Goal: Use online tool/utility: Use online tool/utility

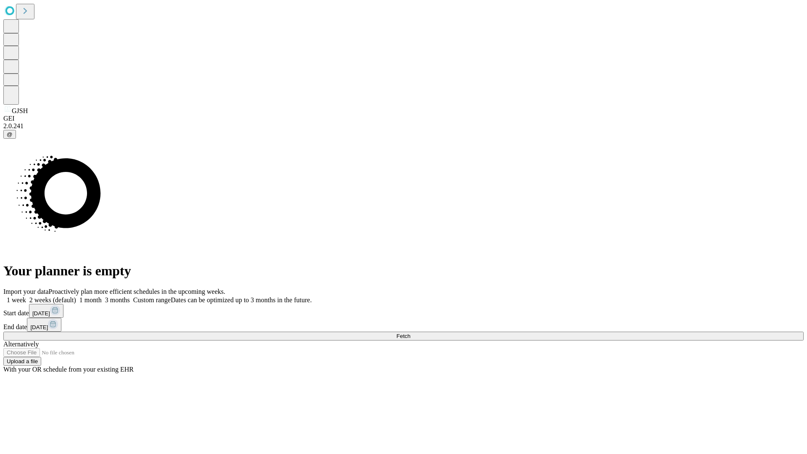
click at [410, 333] on span "Fetch" at bounding box center [404, 336] width 14 height 6
